Goal: Task Accomplishment & Management: Use online tool/utility

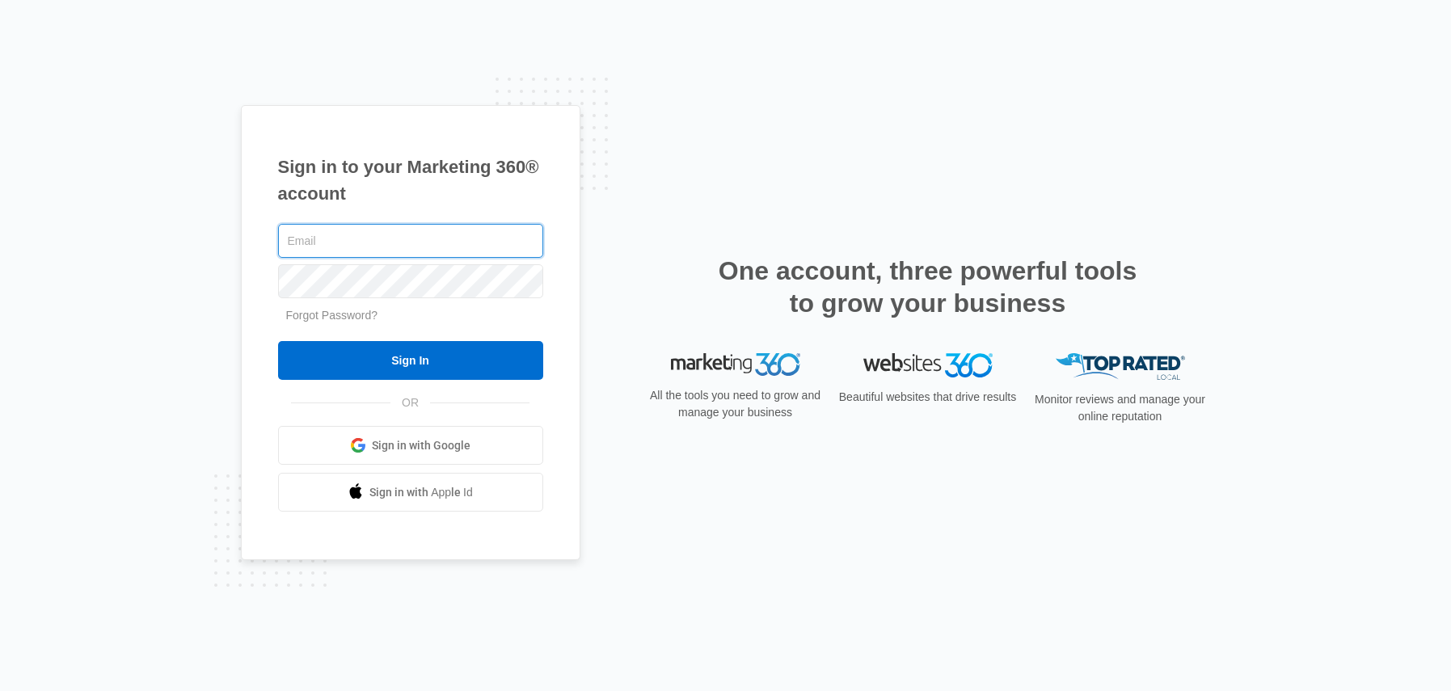
click at [375, 234] on input "text" at bounding box center [410, 241] width 265 height 34
type input "[PERSON_NAME][EMAIL_ADDRESS][PERSON_NAME][DOMAIN_NAME]"
click at [278, 341] on input "Sign In" at bounding box center [410, 360] width 265 height 39
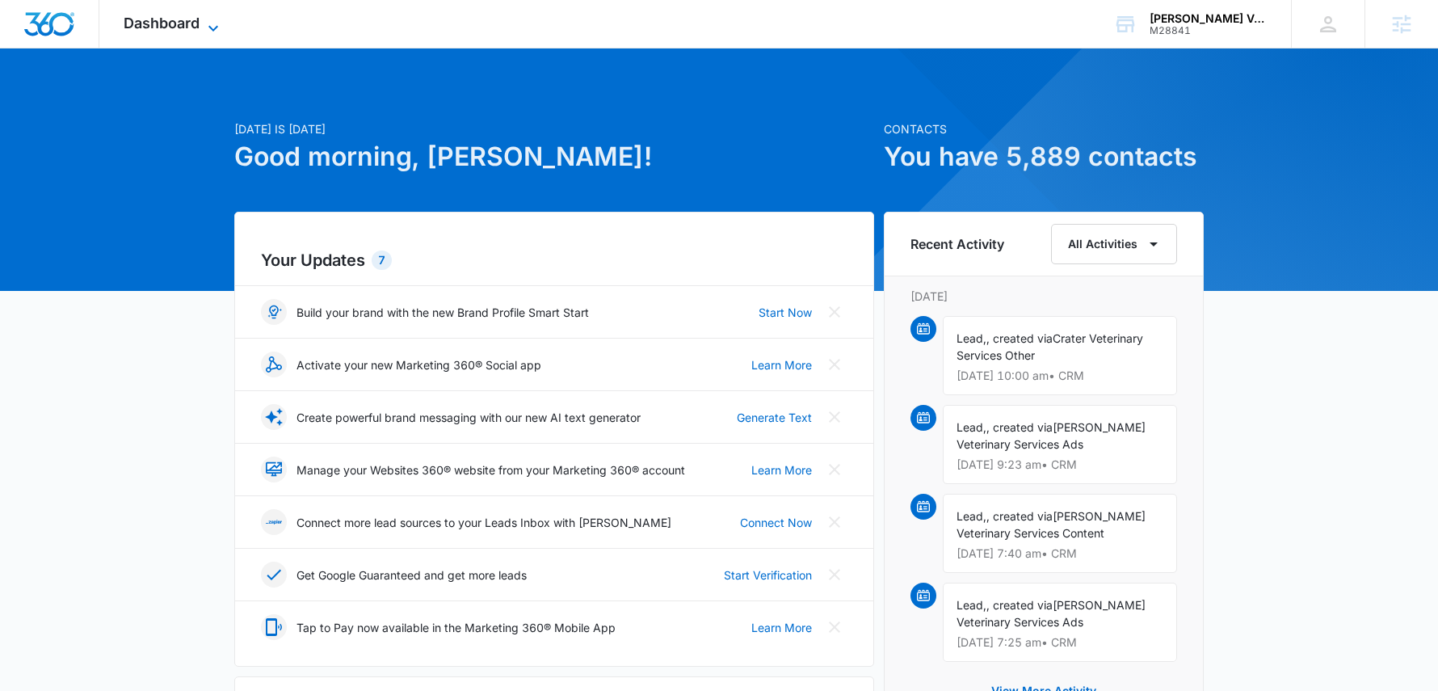
click at [209, 23] on icon at bounding box center [213, 28] width 19 height 19
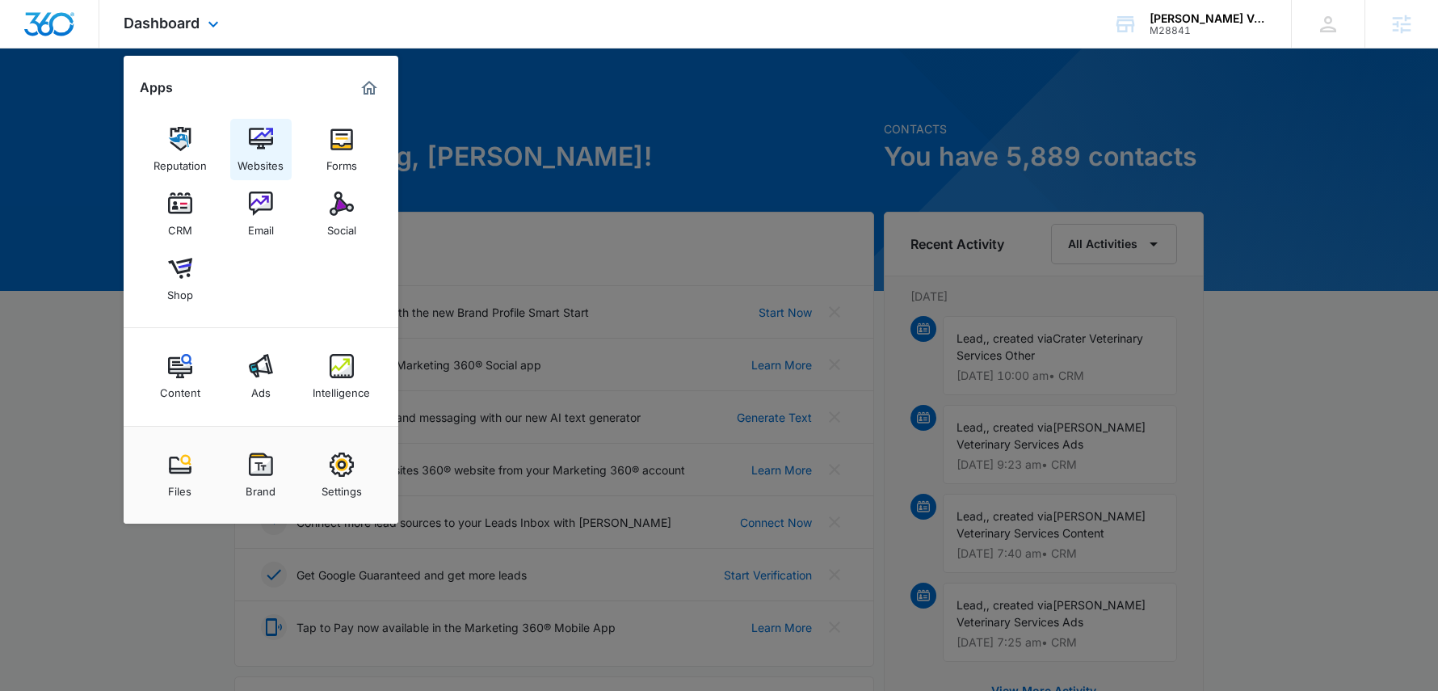
click at [263, 144] on img at bounding box center [261, 139] width 24 height 24
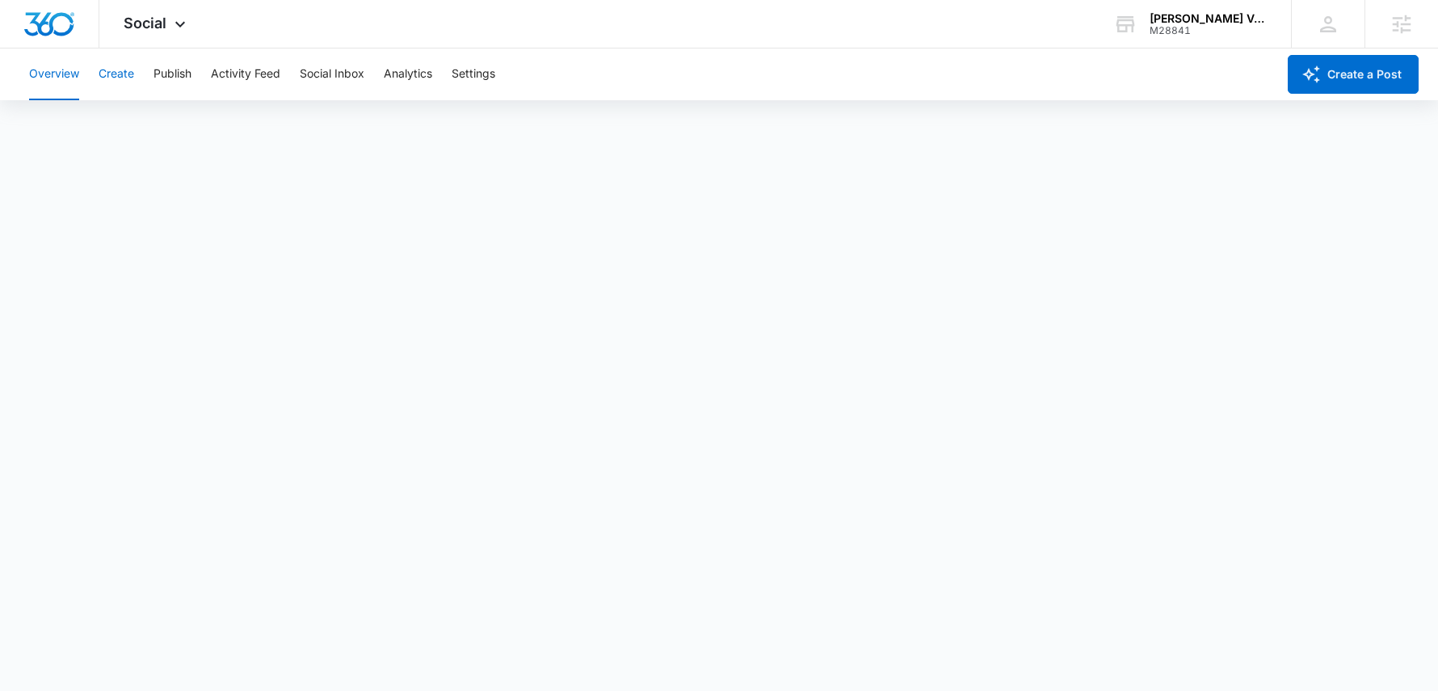
click at [119, 78] on button "Create" at bounding box center [117, 74] width 36 height 52
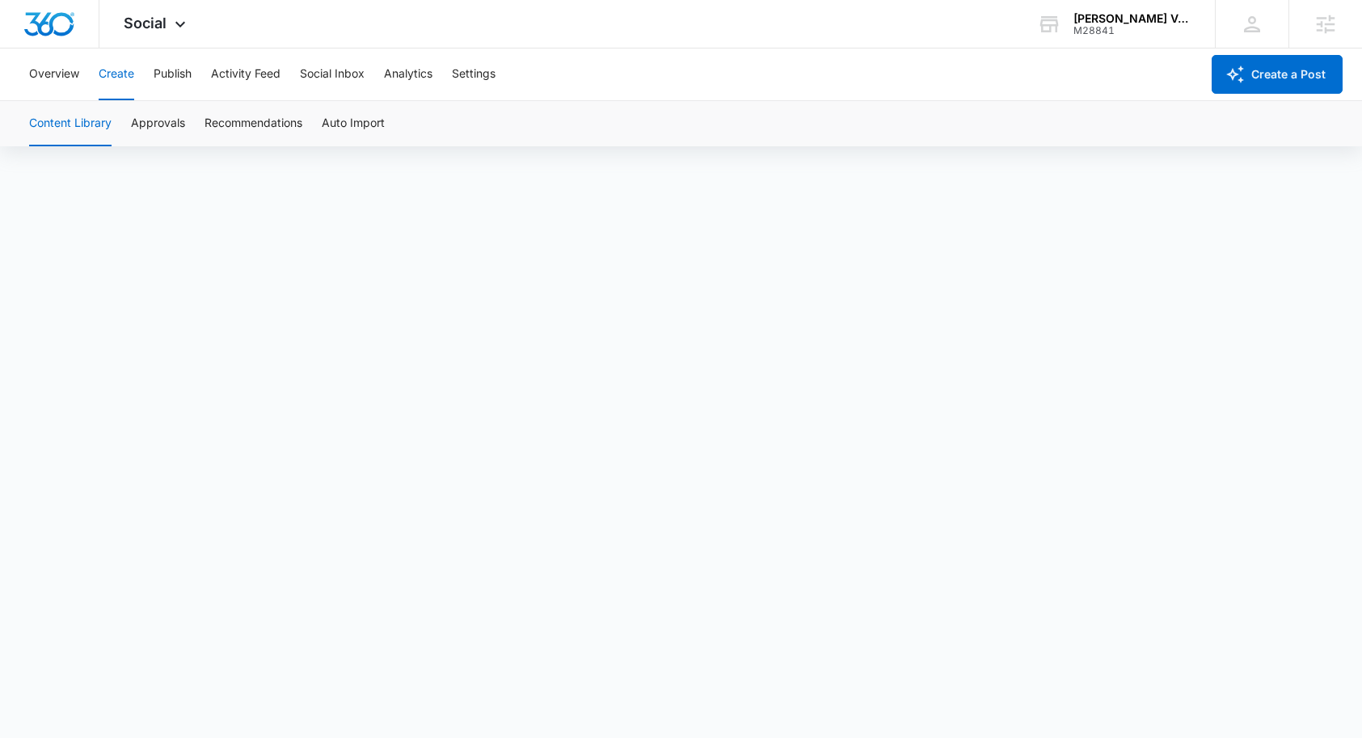
click at [124, 77] on button "Create" at bounding box center [117, 74] width 36 height 52
click at [124, 81] on button "Create" at bounding box center [117, 74] width 36 height 52
click at [124, 78] on button "Create" at bounding box center [117, 74] width 36 height 52
click at [115, 78] on button "Create" at bounding box center [117, 74] width 36 height 52
click at [107, 78] on button "Create" at bounding box center [117, 74] width 36 height 52
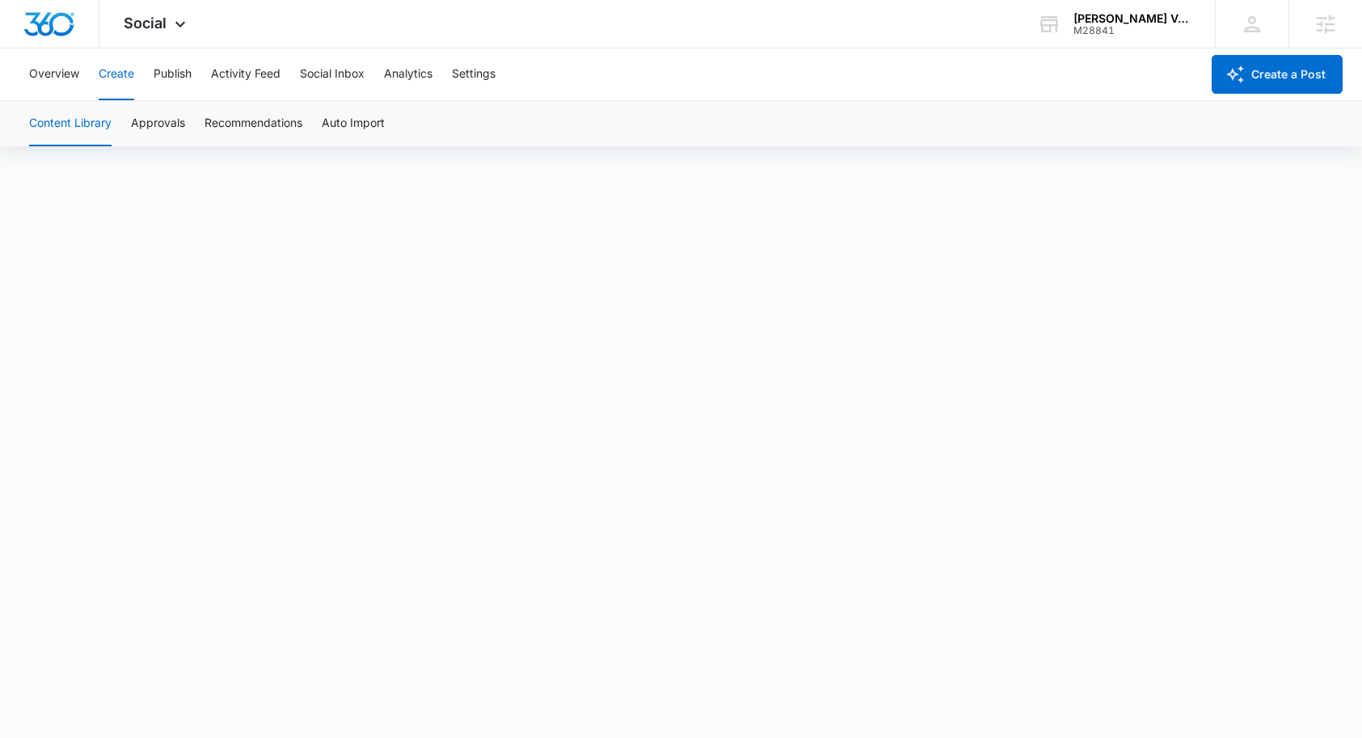
click at [112, 83] on button "Create" at bounding box center [117, 74] width 36 height 52
